Goal: Share content: Share content

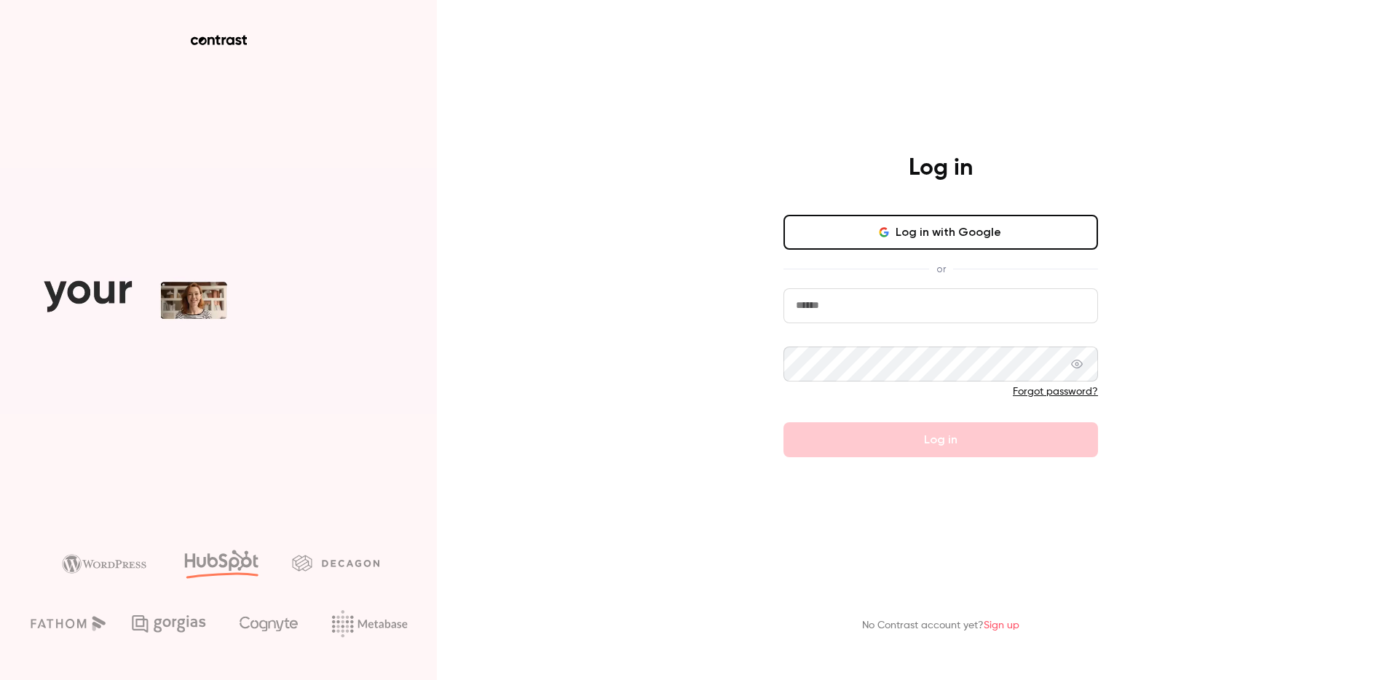
click at [875, 313] on input "email" at bounding box center [940, 305] width 315 height 35
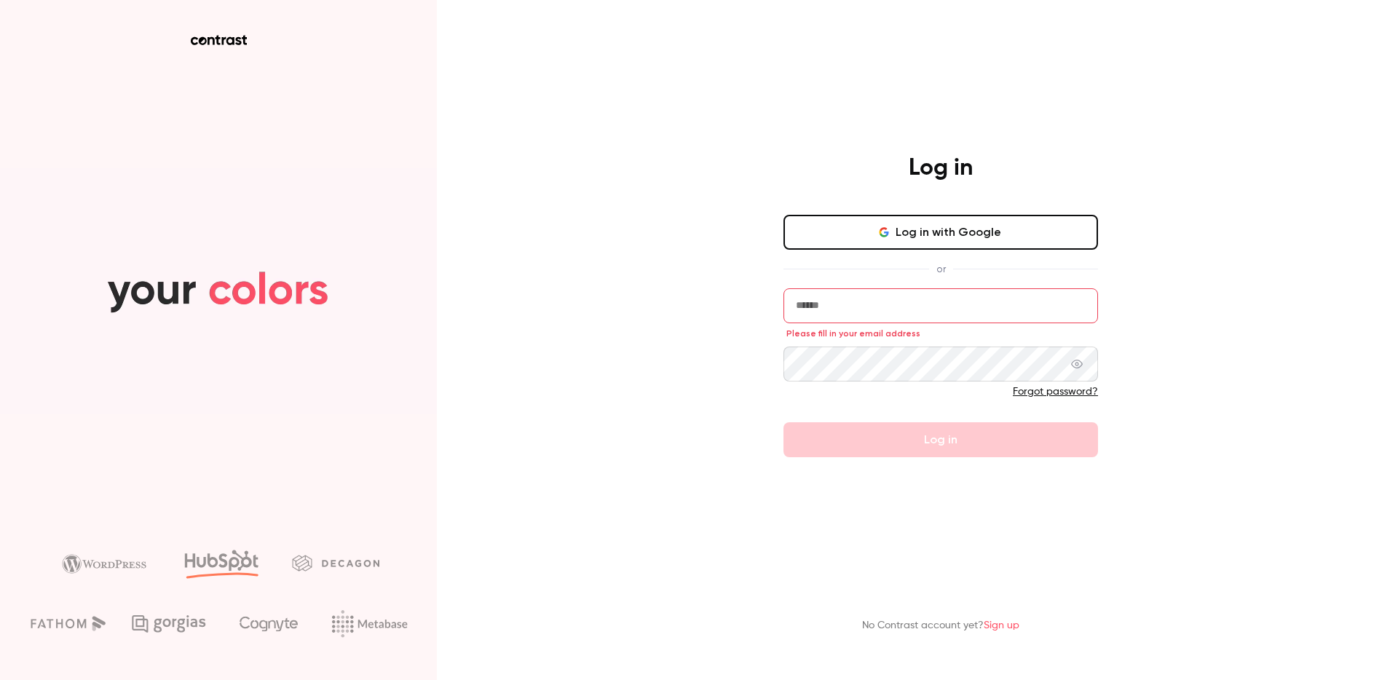
click at [837, 319] on input "email" at bounding box center [940, 305] width 315 height 35
type input "**********"
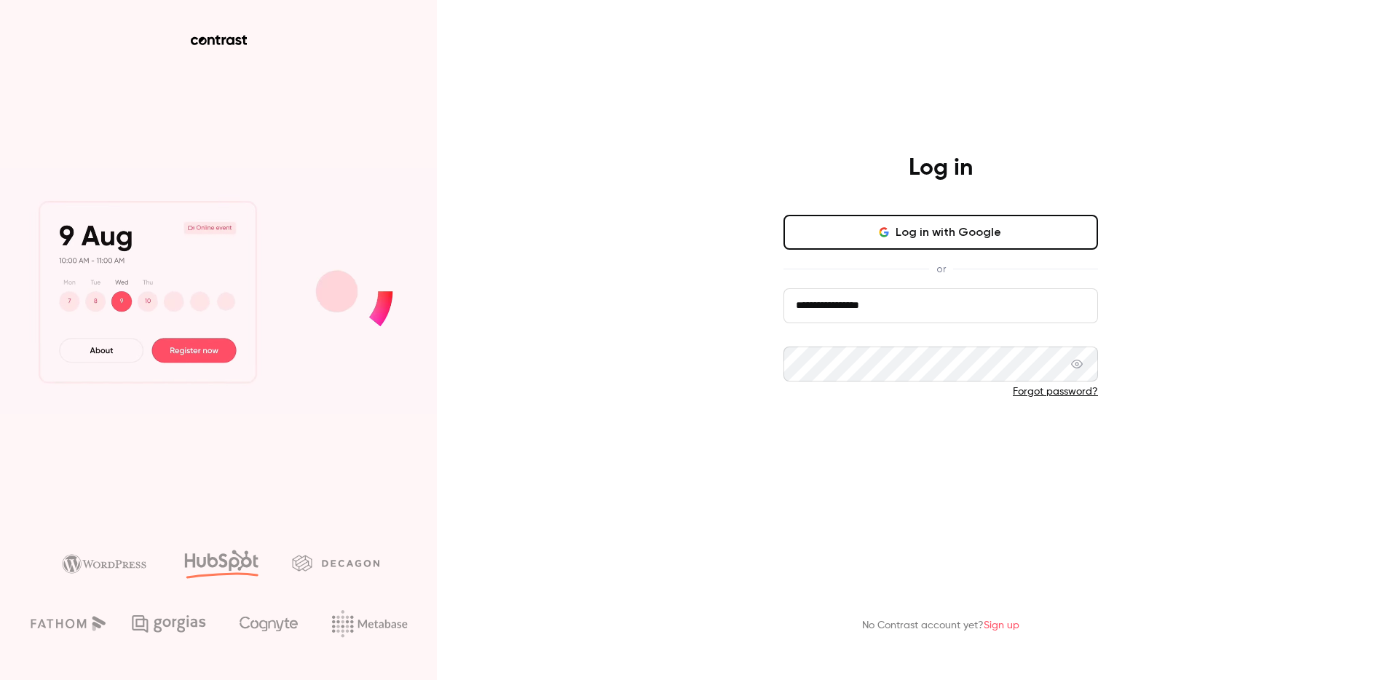
click at [923, 435] on button "Log in" at bounding box center [940, 439] width 315 height 35
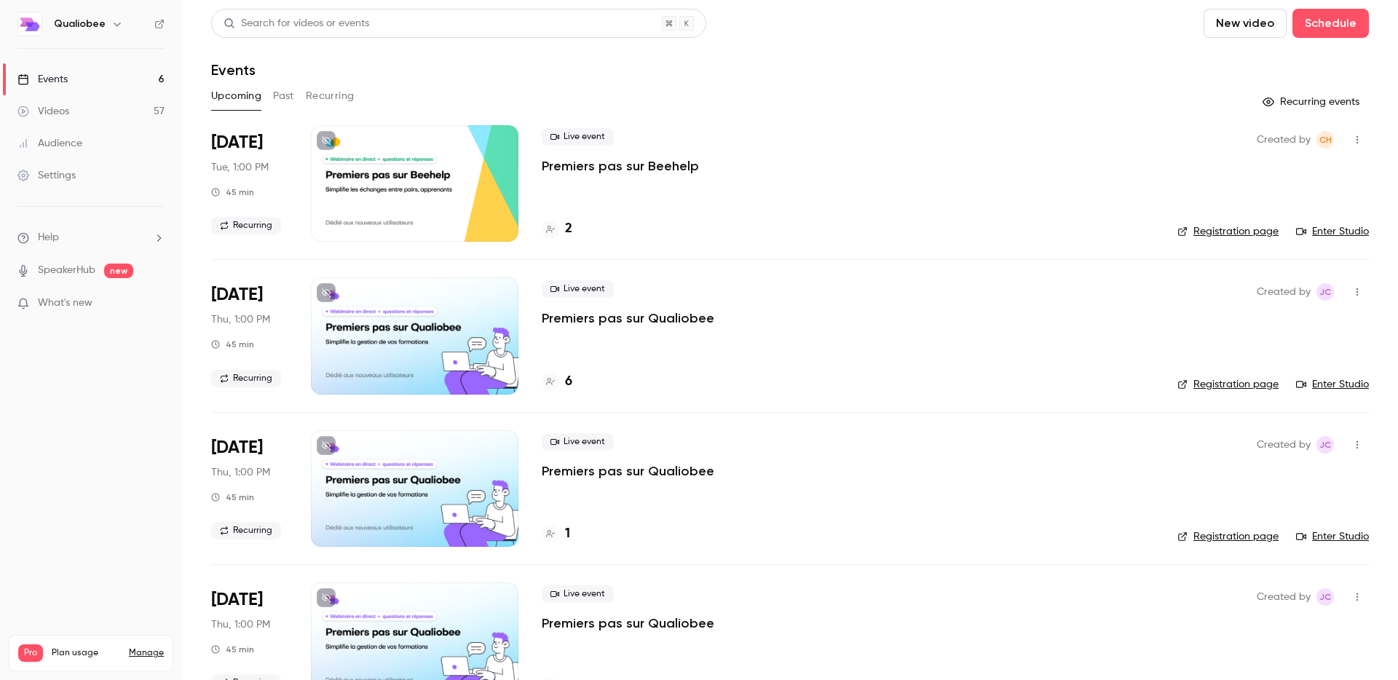
click at [639, 162] on p "Premiers pas sur Beehelp" at bounding box center [620, 165] width 157 height 17
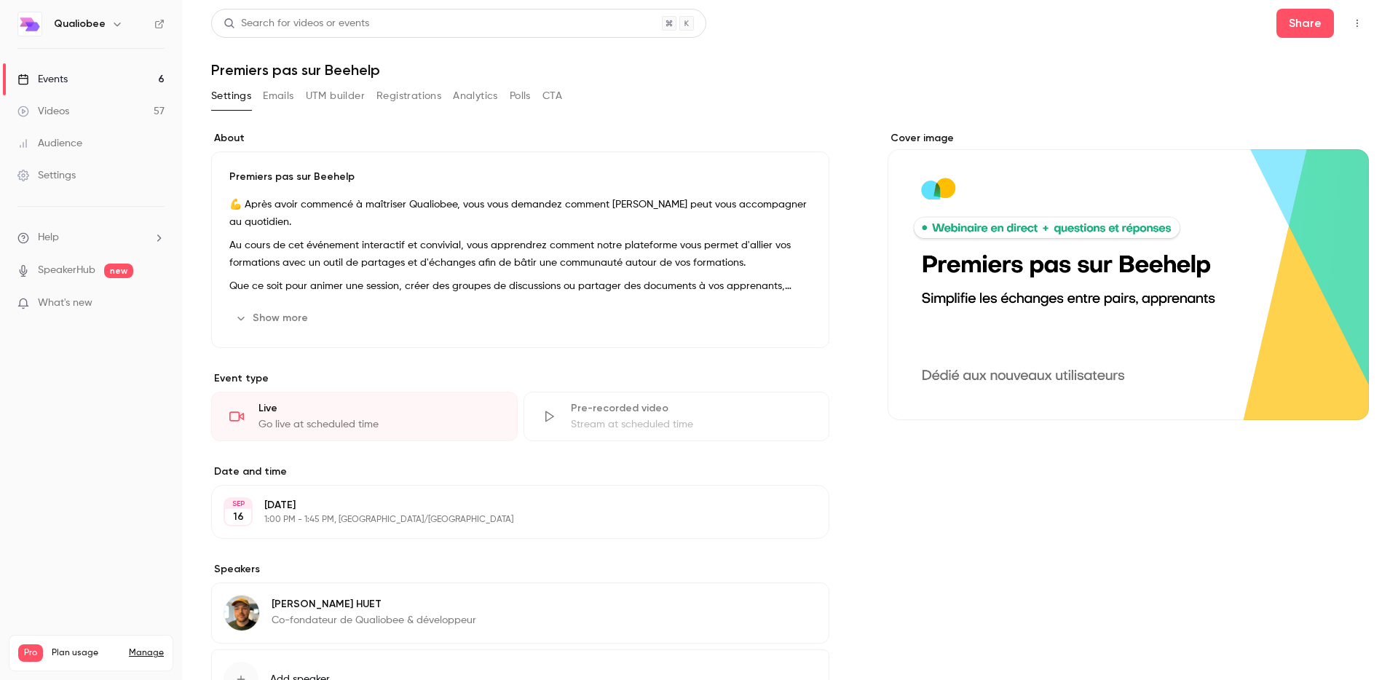
click at [412, 96] on button "Registrations" at bounding box center [408, 95] width 65 height 23
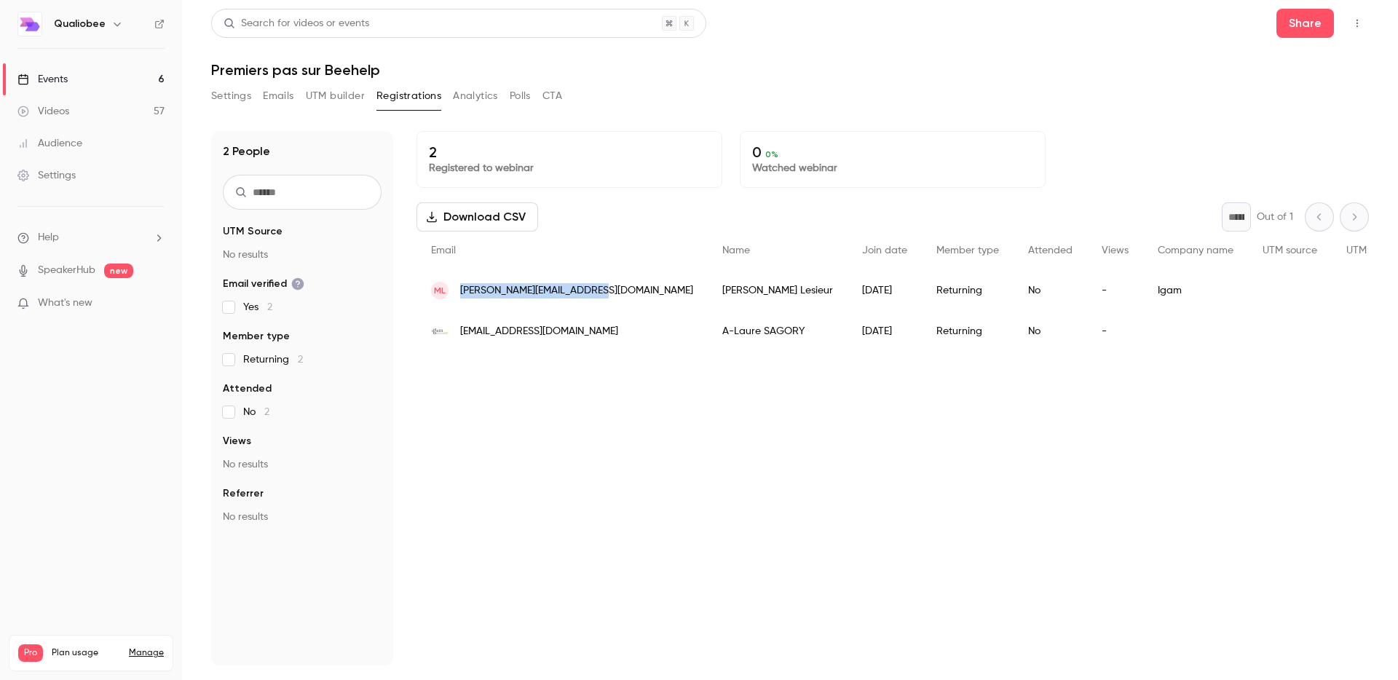
copy span "mathilde_lesieur@yahoo.com"
drag, startPoint x: 461, startPoint y: 292, endPoint x: 595, endPoint y: 293, distance: 134.0
click at [595, 293] on span "mathilde_lesieur@yahoo.com" at bounding box center [576, 290] width 233 height 15
click at [548, 348] on div "al.sagory@igam.fr" at bounding box center [561, 331] width 291 height 41
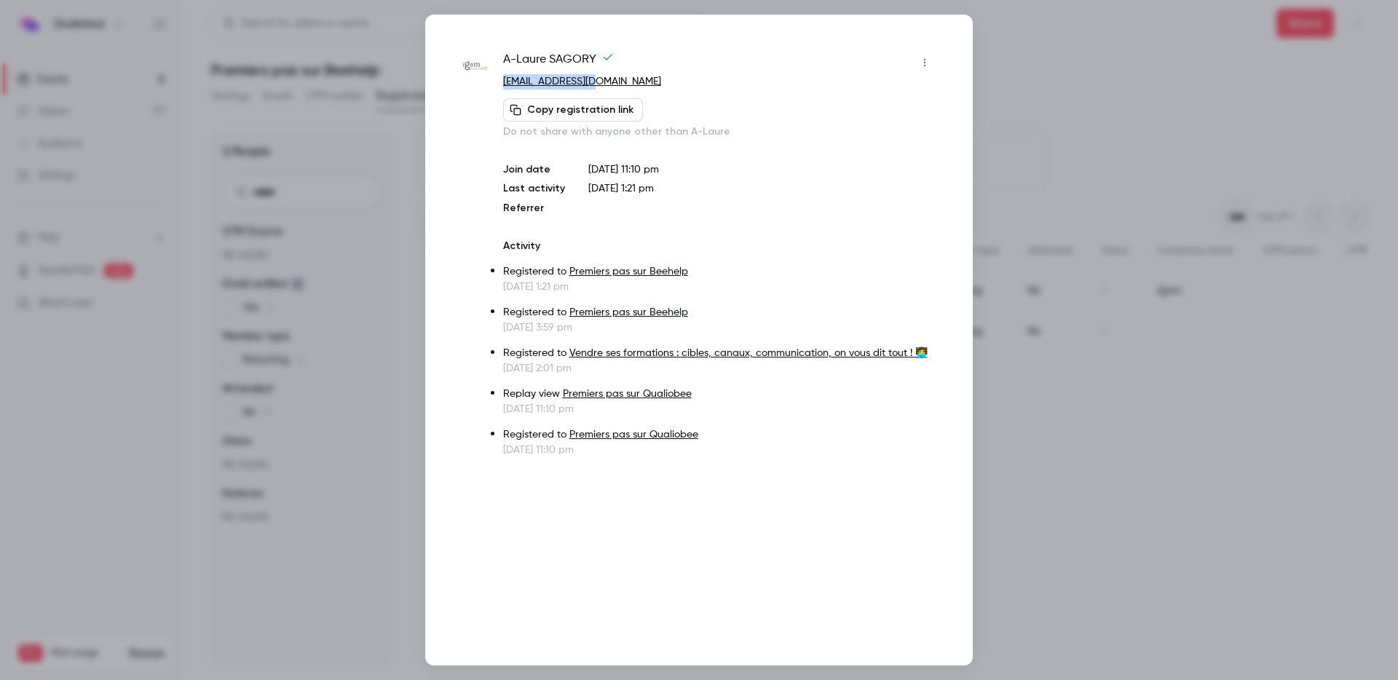
drag, startPoint x: 631, startPoint y: 75, endPoint x: 498, endPoint y: 76, distance: 133.2
click at [498, 76] on div "A-Laure SAGORY al.sagory@igam.fr Copy registration link Do not share with anyon…" at bounding box center [699, 254] width 475 height 406
copy link "al.sagory@igam.fr"
click at [1006, 149] on div at bounding box center [699, 340] width 1398 height 680
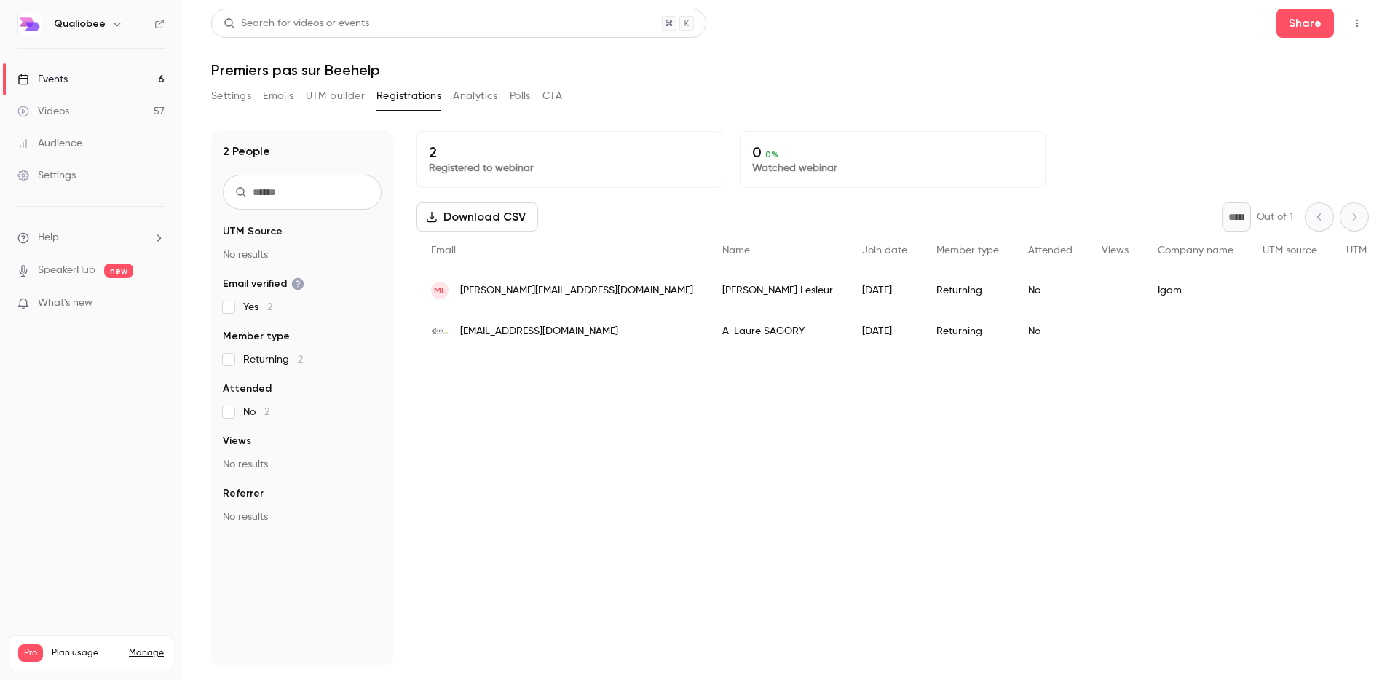
click at [222, 99] on button "Settings" at bounding box center [231, 95] width 40 height 23
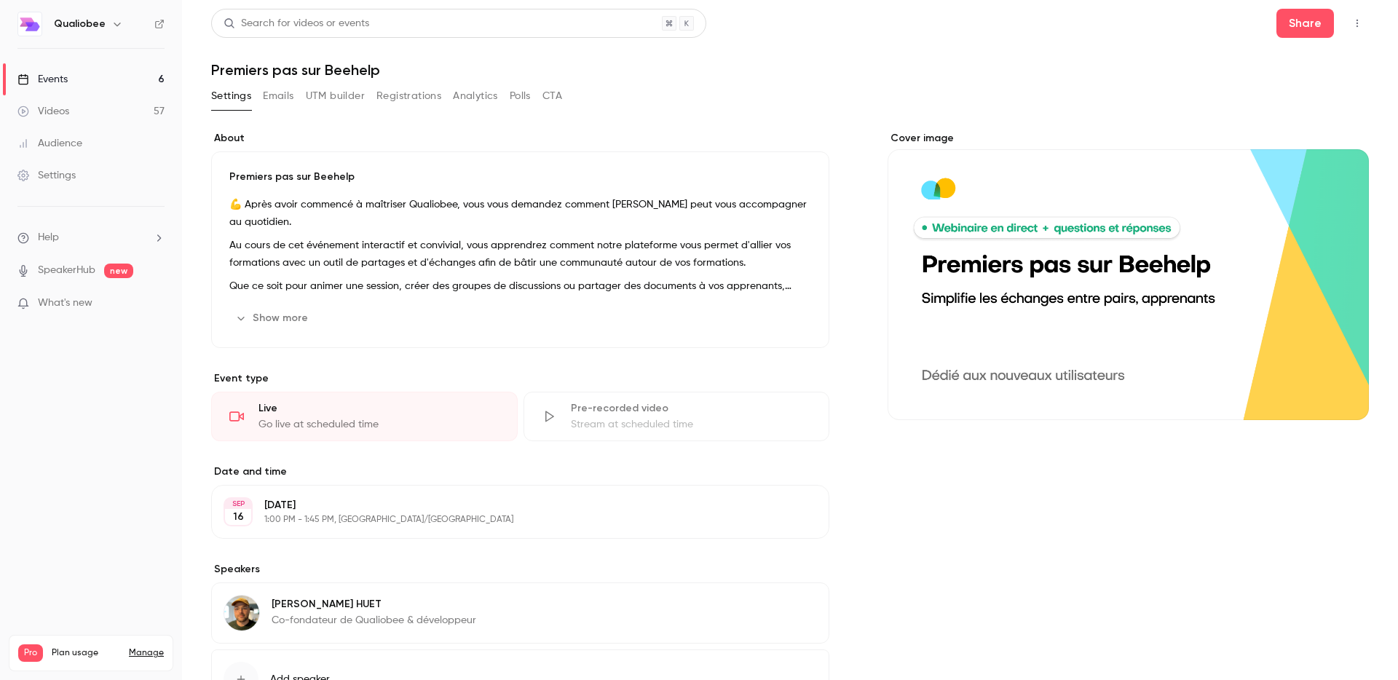
click at [402, 95] on button "Registrations" at bounding box center [408, 95] width 65 height 23
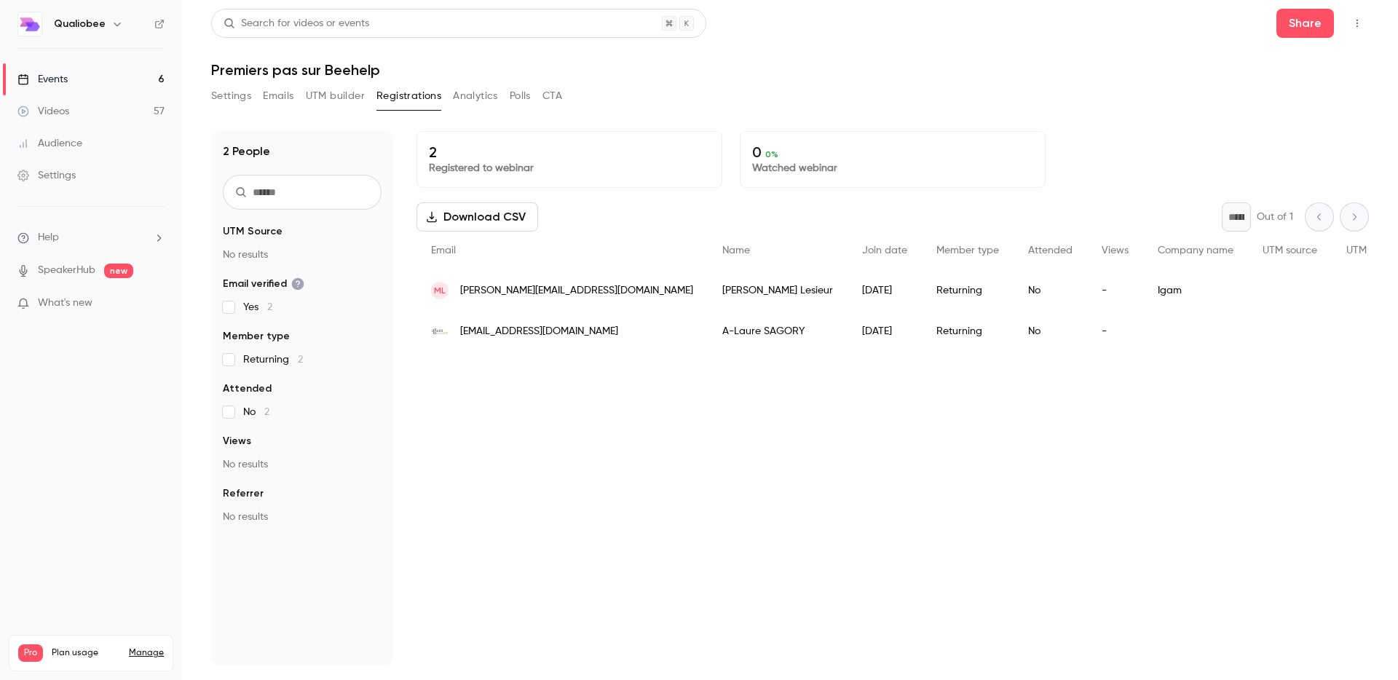
click at [348, 95] on button "UTM builder" at bounding box center [335, 95] width 59 height 23
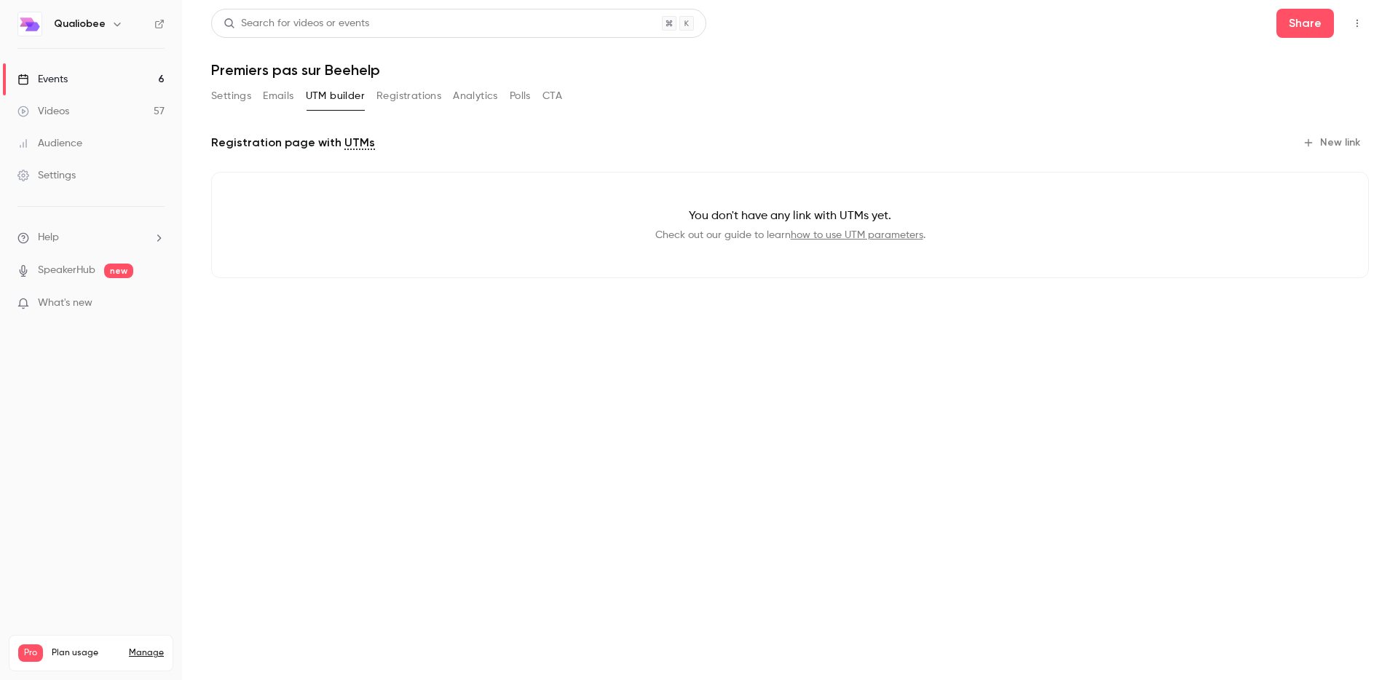
click at [237, 96] on button "Settings" at bounding box center [231, 95] width 40 height 23
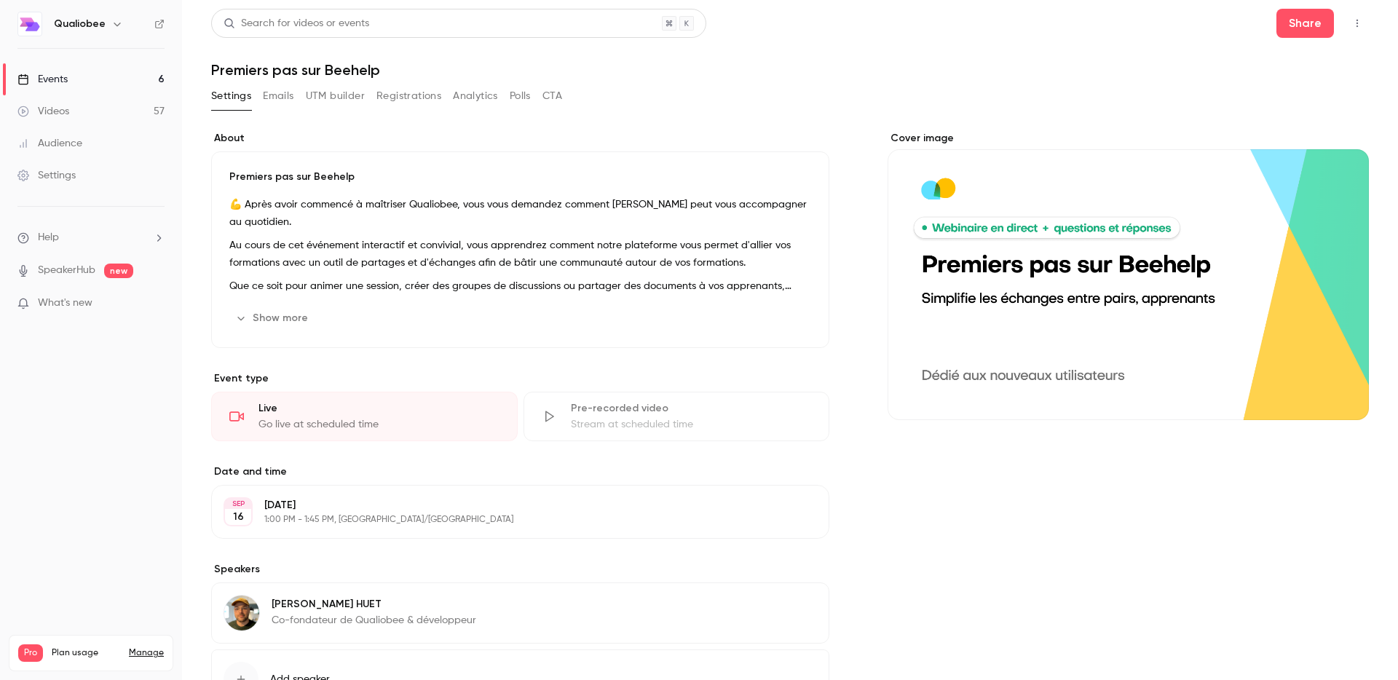
click at [108, 74] on link "Events 6" at bounding box center [91, 79] width 182 height 32
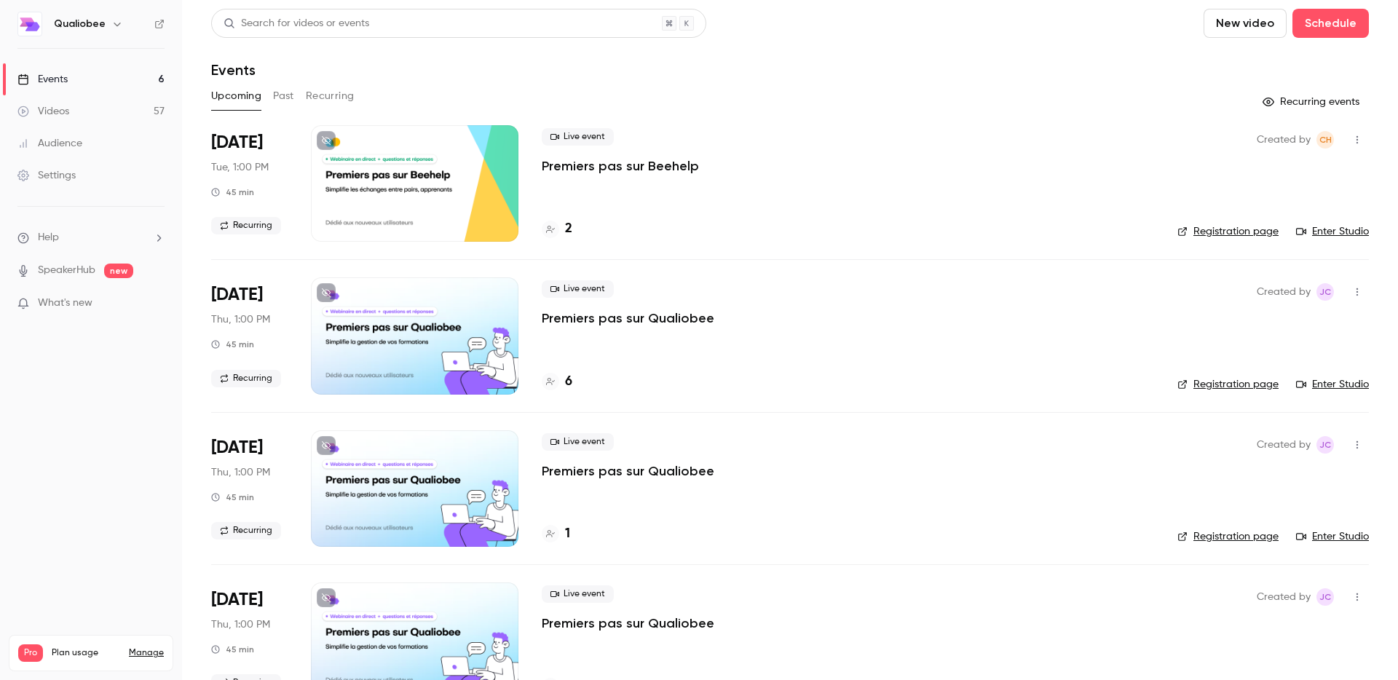
click at [353, 94] on div "Upcoming Past Recurring" at bounding box center [790, 95] width 1158 height 23
click at [339, 94] on button "Recurring" at bounding box center [330, 95] width 49 height 23
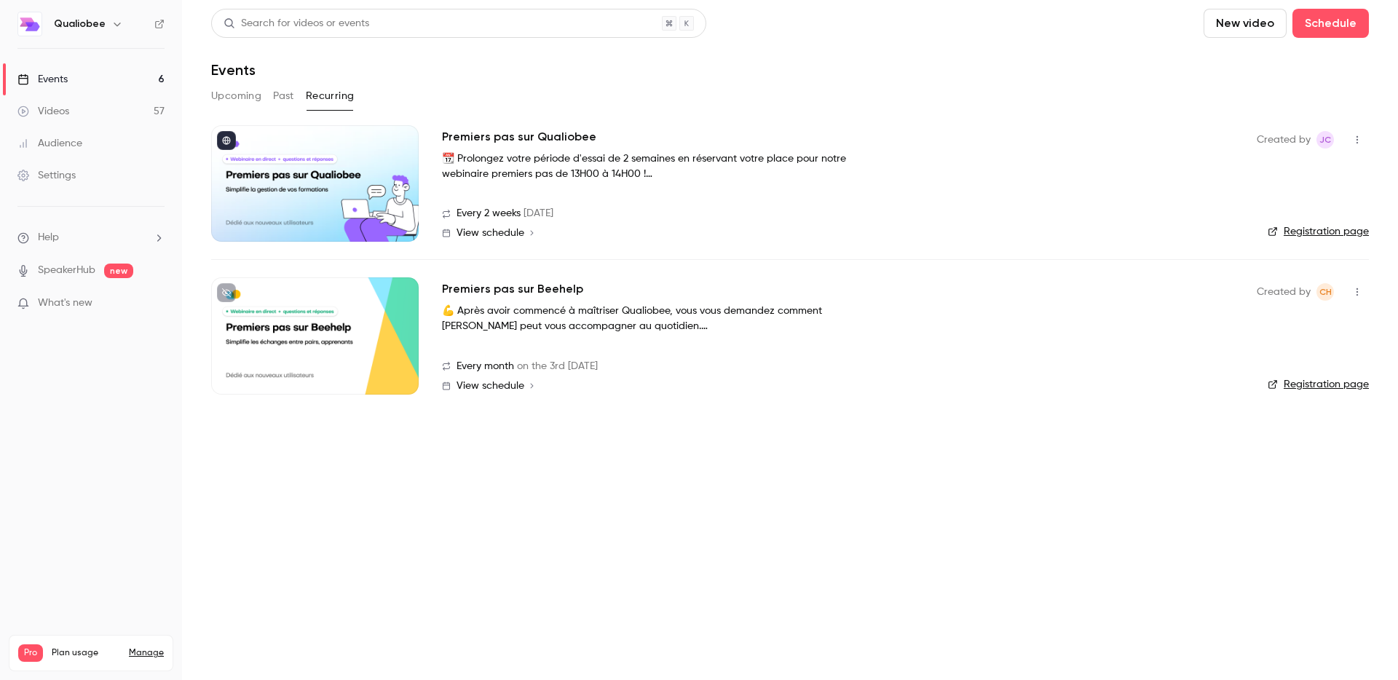
click at [227, 95] on button "Upcoming" at bounding box center [236, 95] width 50 height 23
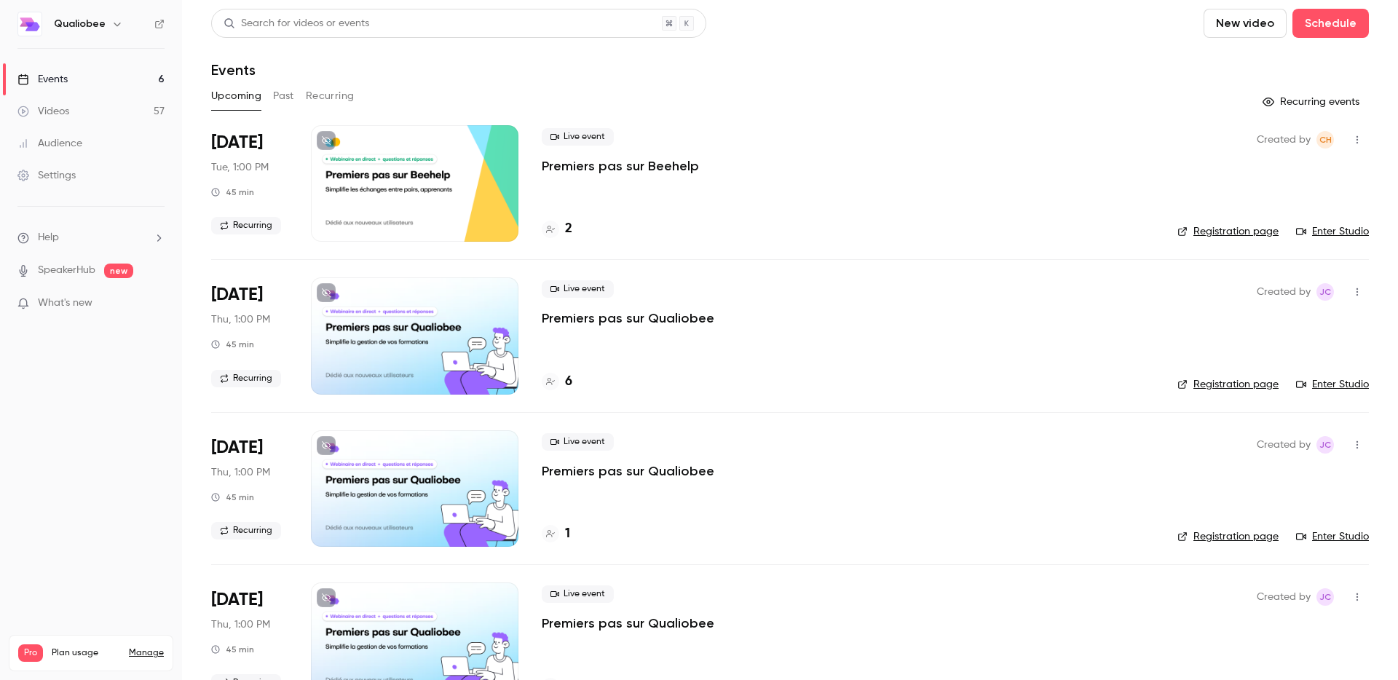
click at [66, 103] on link "Videos 57" at bounding box center [91, 111] width 182 height 32
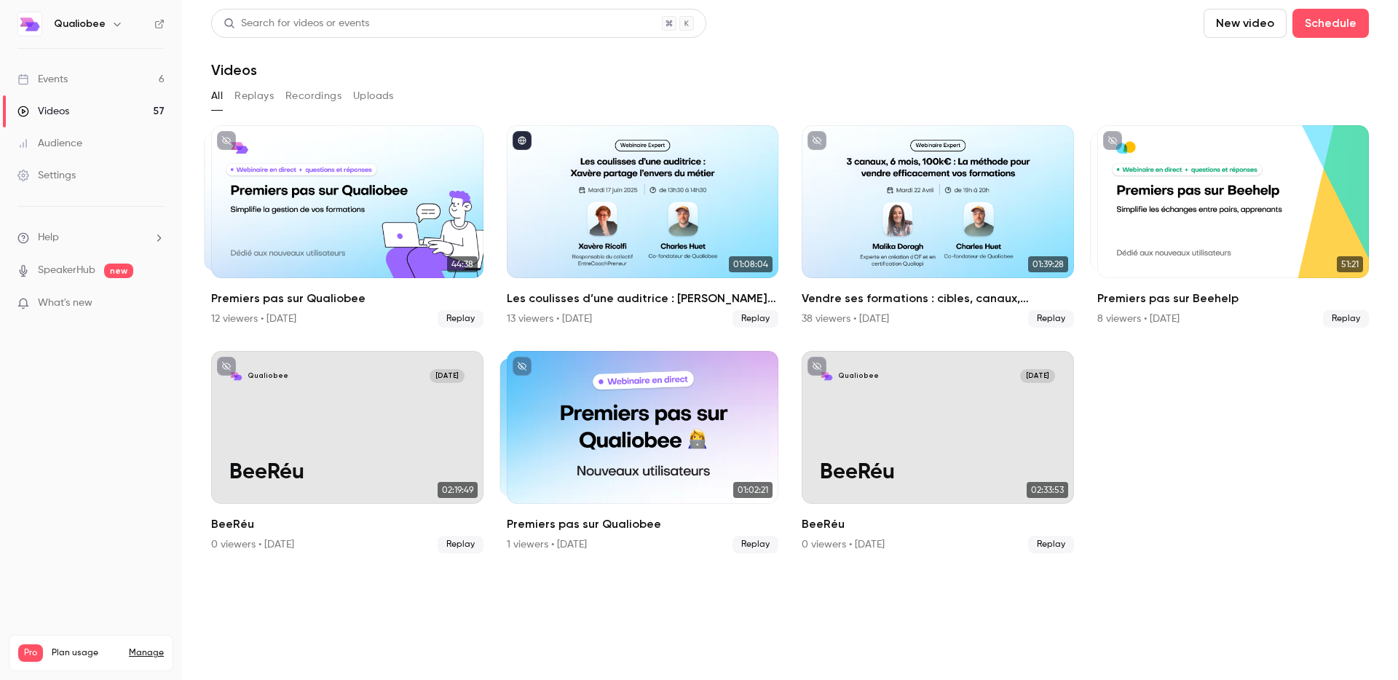
click at [243, 85] on button "Replays" at bounding box center [253, 95] width 39 height 23
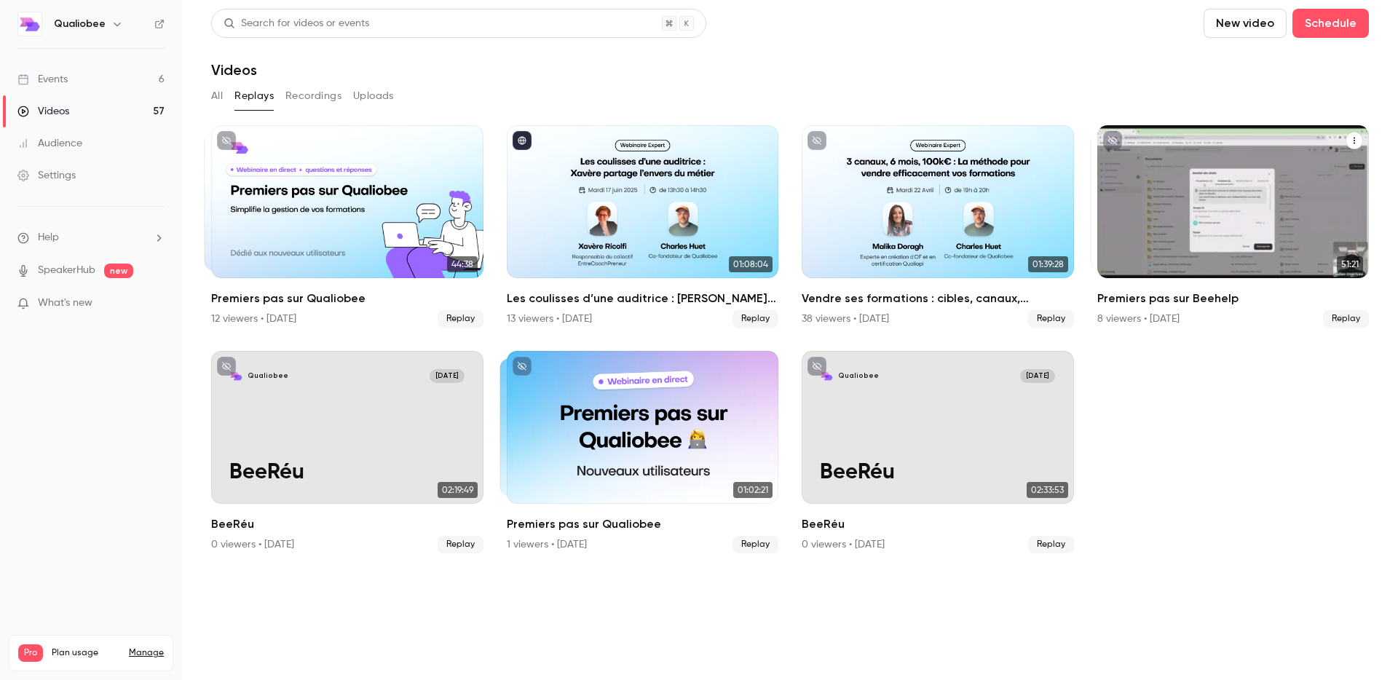
click at [1202, 237] on div "Premiers pas sur Beehelp" at bounding box center [1233, 201] width 272 height 153
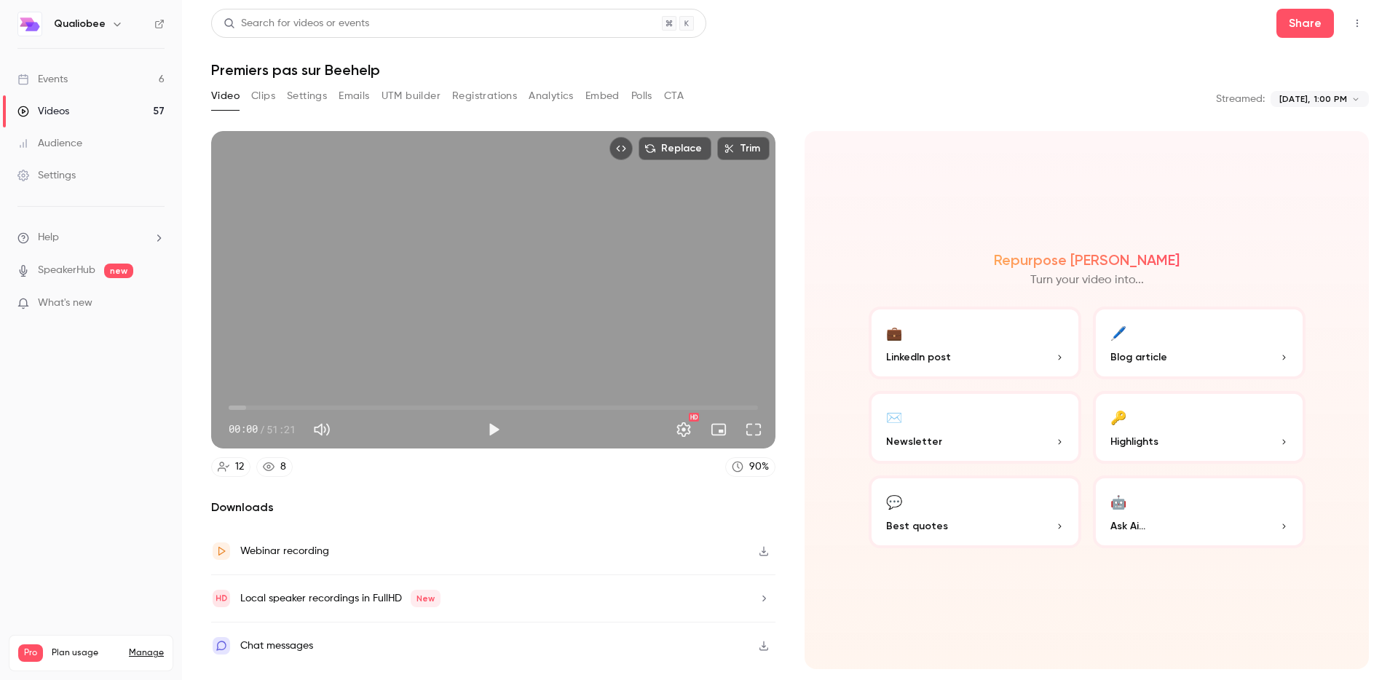
click at [617, 140] on button "Embed video" at bounding box center [620, 148] width 23 height 23
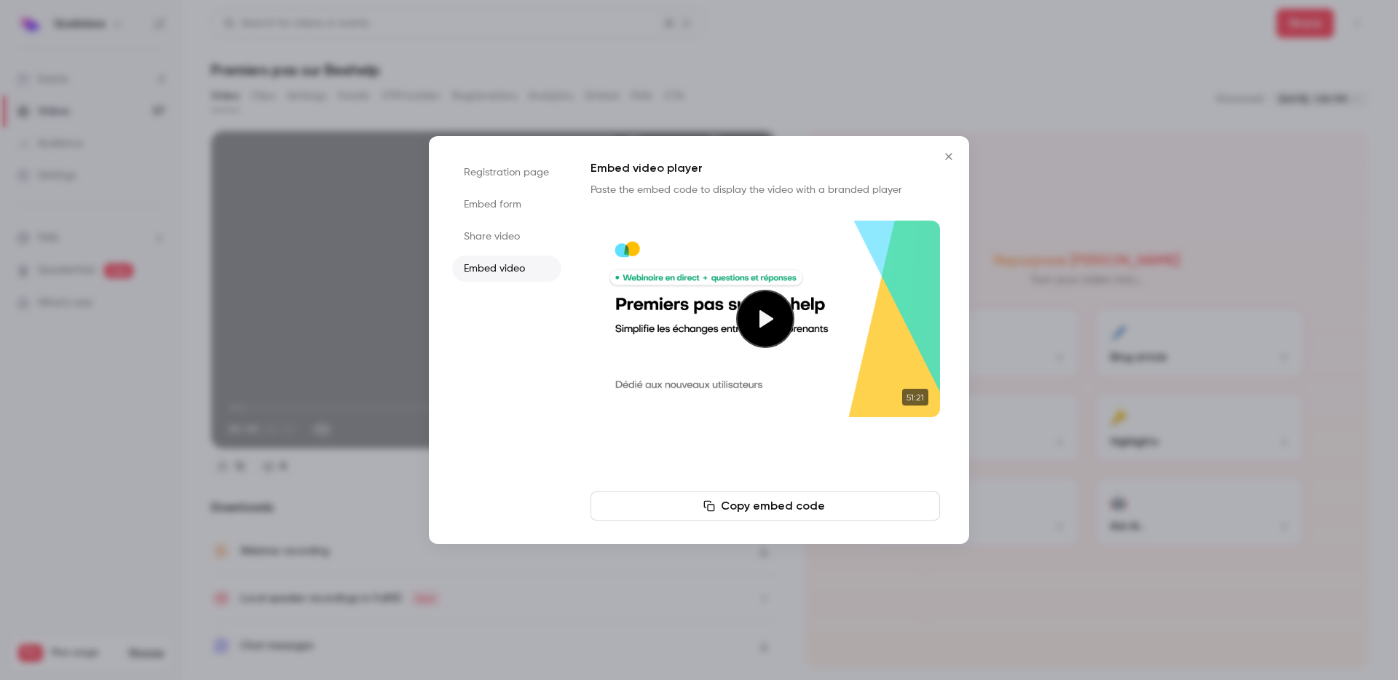
click at [498, 236] on li "Share video" at bounding box center [506, 237] width 109 height 26
click at [765, 513] on button "Copy link" at bounding box center [764, 505] width 349 height 29
click at [952, 148] on button "Close" at bounding box center [948, 156] width 29 height 29
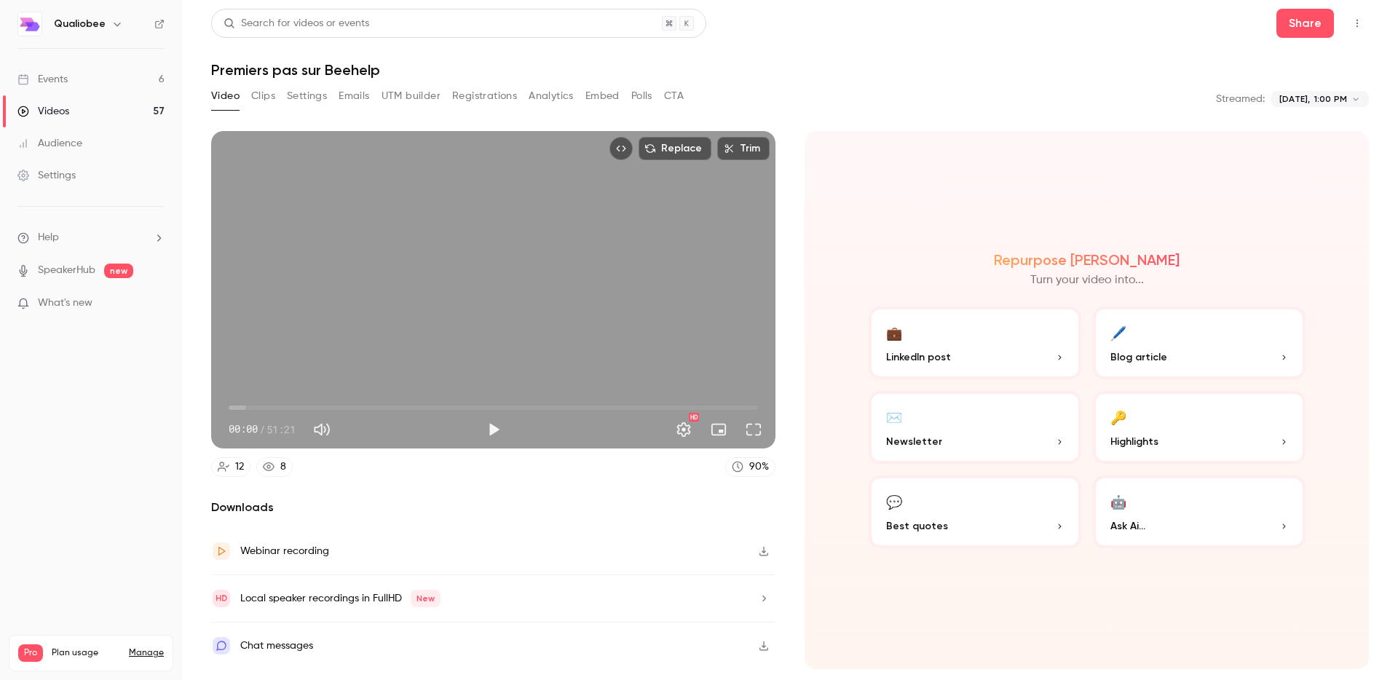
click at [87, 85] on link "Events 6" at bounding box center [91, 79] width 182 height 32
